Goal: Find specific page/section: Find specific page/section

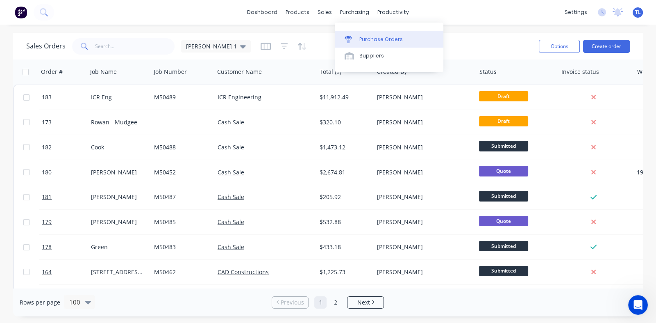
click at [376, 39] on div "Purchase Orders" at bounding box center [381, 39] width 43 height 7
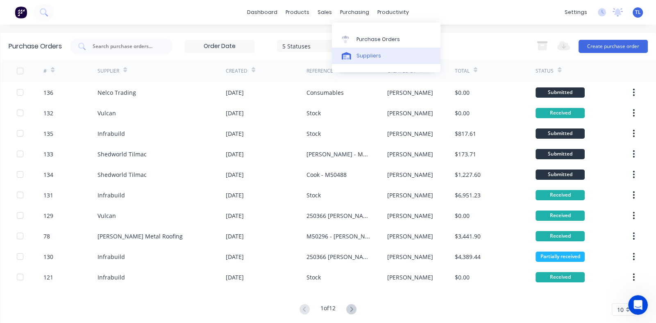
click at [369, 56] on div "Suppliers" at bounding box center [369, 55] width 25 height 7
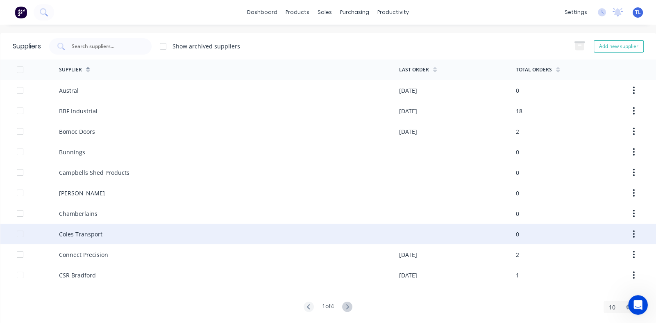
scroll to position [10, 0]
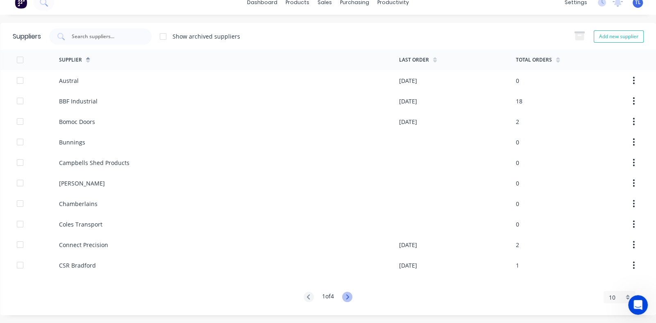
click at [346, 294] on icon at bounding box center [347, 296] width 3 height 5
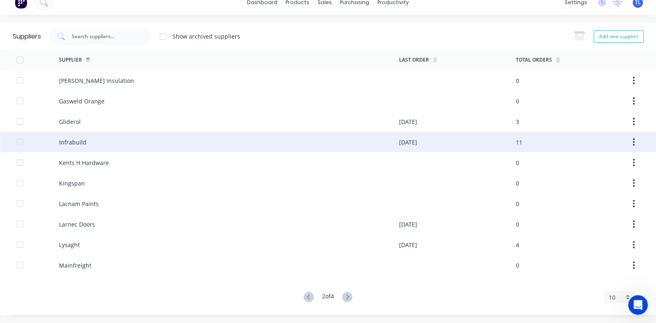
click at [79, 141] on div "Infrabuild" at bounding box center [72, 142] width 27 height 9
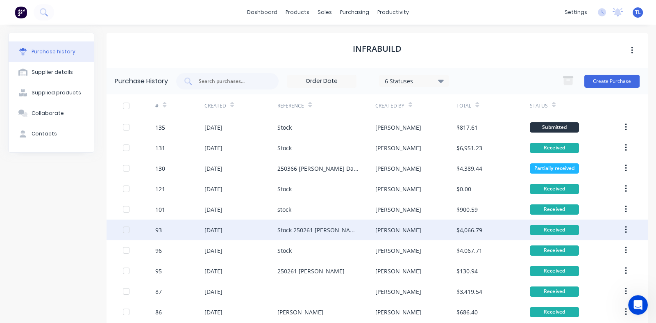
click at [288, 228] on div "Stock 250261 [PERSON_NAME]" at bounding box center [318, 229] width 81 height 9
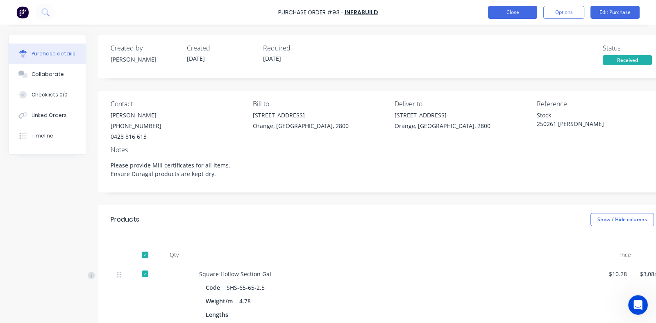
click at [506, 8] on button "Close" at bounding box center [512, 12] width 49 height 13
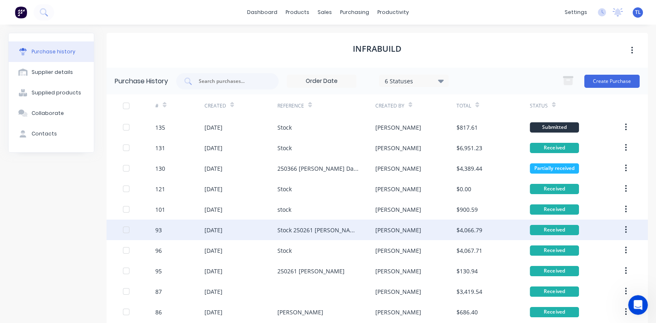
click at [295, 225] on div "Stock 250261 [PERSON_NAME]" at bounding box center [318, 229] width 81 height 9
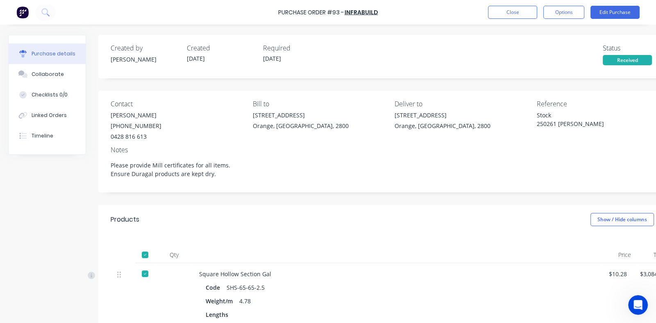
scroll to position [164, 0]
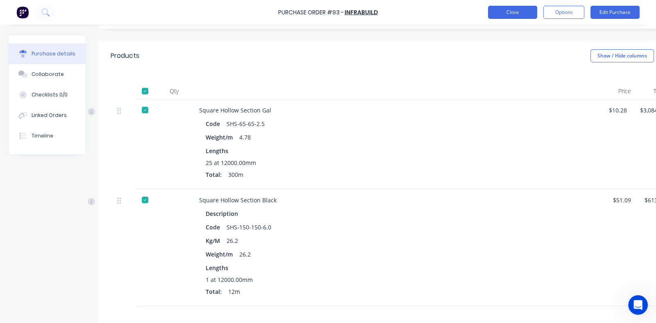
click at [505, 14] on button "Close" at bounding box center [512, 12] width 49 height 13
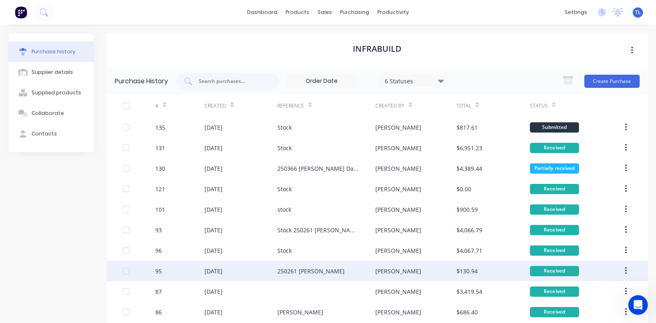
click at [297, 267] on div "250261 [PERSON_NAME]" at bounding box center [311, 270] width 67 height 9
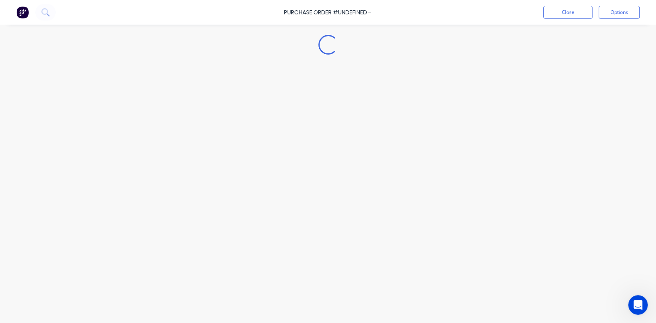
type textarea "x"
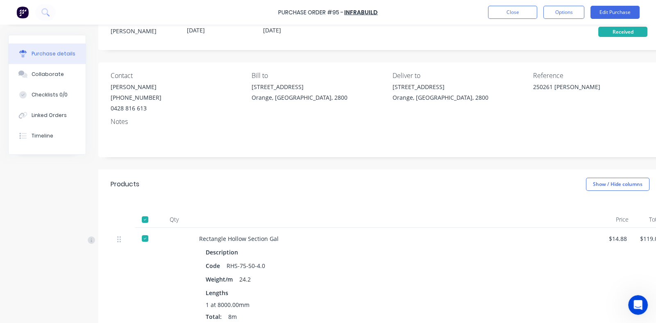
scroll to position [123, 0]
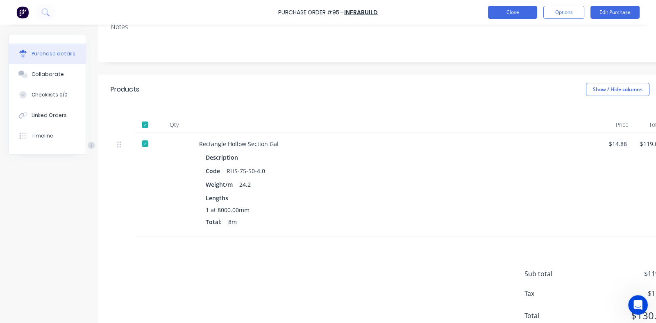
click at [509, 8] on button "Close" at bounding box center [512, 12] width 49 height 13
